Goal: Task Accomplishment & Management: Manage account settings

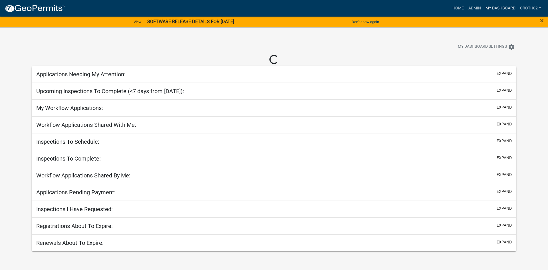
click at [498, 8] on link "My Dashboard" at bounding box center [500, 8] width 35 height 11
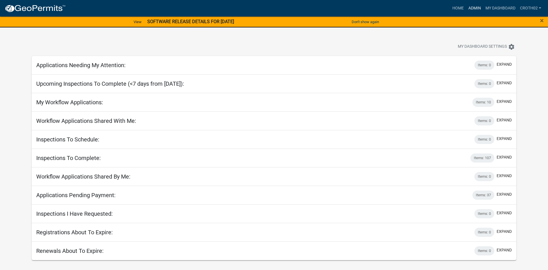
click at [474, 7] on link "Admin" at bounding box center [474, 8] width 17 height 11
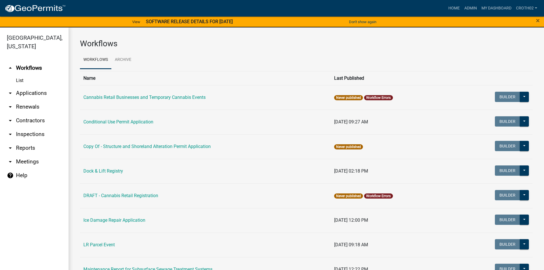
click at [18, 95] on link "arrow_drop_down Applications" at bounding box center [34, 93] width 69 height 14
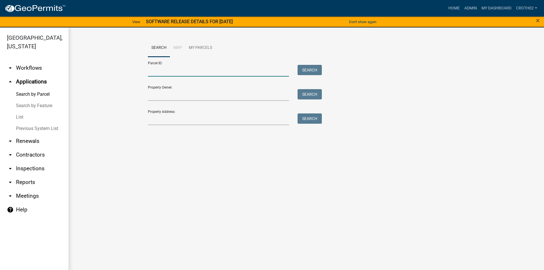
click at [152, 74] on input "Parcel ID:" at bounding box center [218, 71] width 141 height 12
paste input "38000990849000"
type input "38000990849000"
click at [297, 73] on button "Search" at bounding box center [309, 70] width 24 height 10
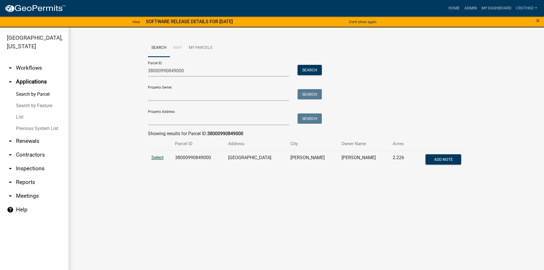
click at [156, 157] on span "Select" at bounding box center [157, 157] width 12 height 5
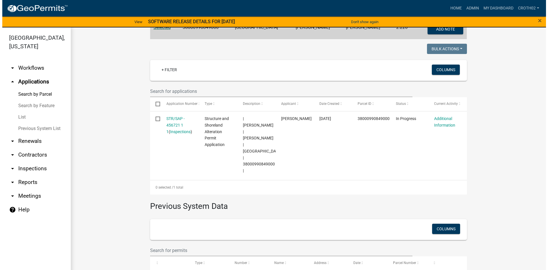
scroll to position [136, 0]
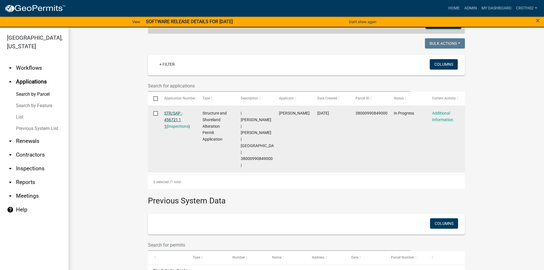
click at [166, 113] on link "STR/SAP - 456721 1 1" at bounding box center [173, 120] width 18 height 18
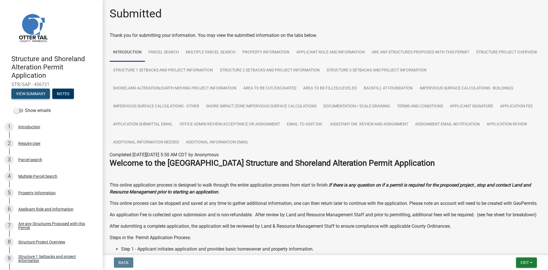
click at [25, 94] on button "View Summary" at bounding box center [30, 94] width 39 height 10
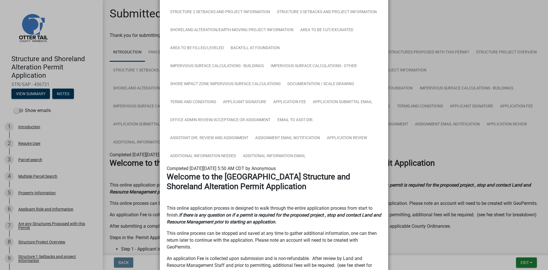
scroll to position [86, 0]
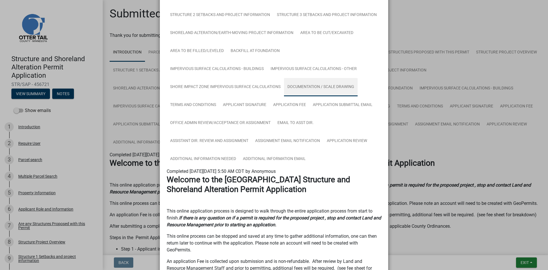
click at [321, 90] on link "Documentation / Scale Drawing" at bounding box center [321, 87] width 74 height 18
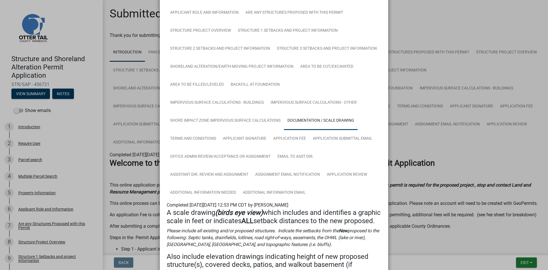
scroll to position [41, 0]
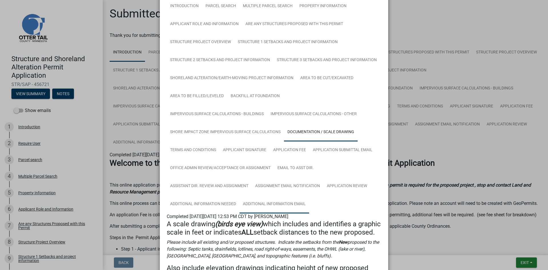
click at [265, 206] on link "Additional Information Email" at bounding box center [275, 204] width 70 height 18
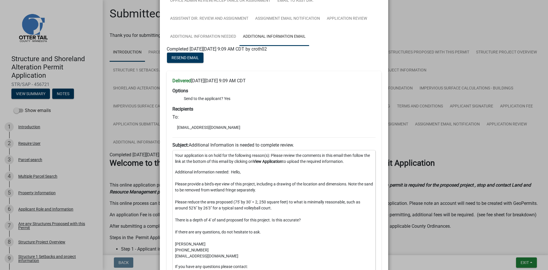
scroll to position [212, 0]
